Goal: Transaction & Acquisition: Purchase product/service

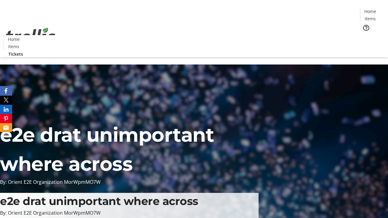
click at [365, 35] on span "Tickets" at bounding box center [372, 38] width 15 height 6
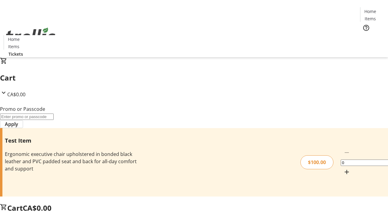
click at [343, 169] on mat-icon "Increment by one" at bounding box center [346, 172] width 7 height 7
type input "1"
type input "PERCENT"
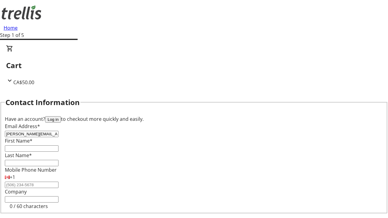
type input "[PERSON_NAME][EMAIL_ADDRESS][DOMAIN_NAME]"
type input "[PERSON_NAME]"
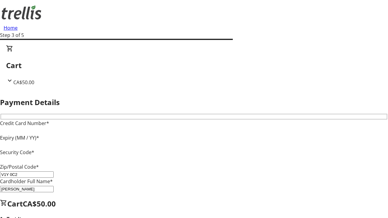
type input "V1Y 0C2"
